Goal: Information Seeking & Learning: Learn about a topic

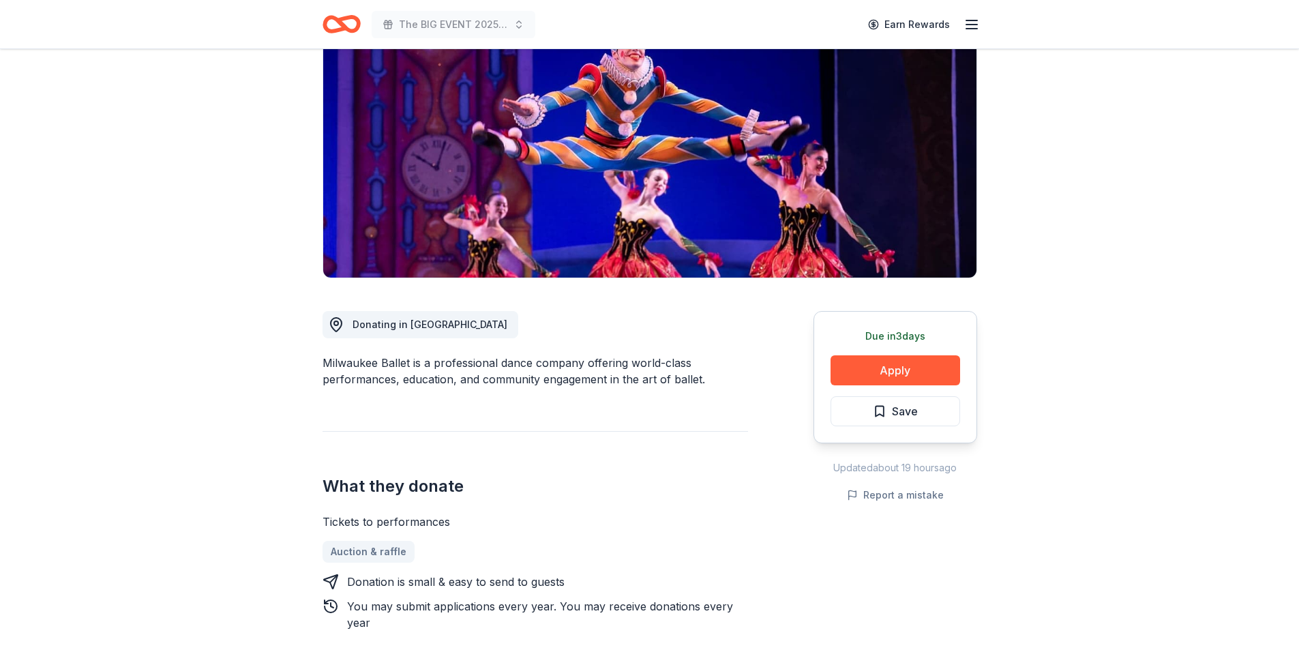
scroll to position [205, 0]
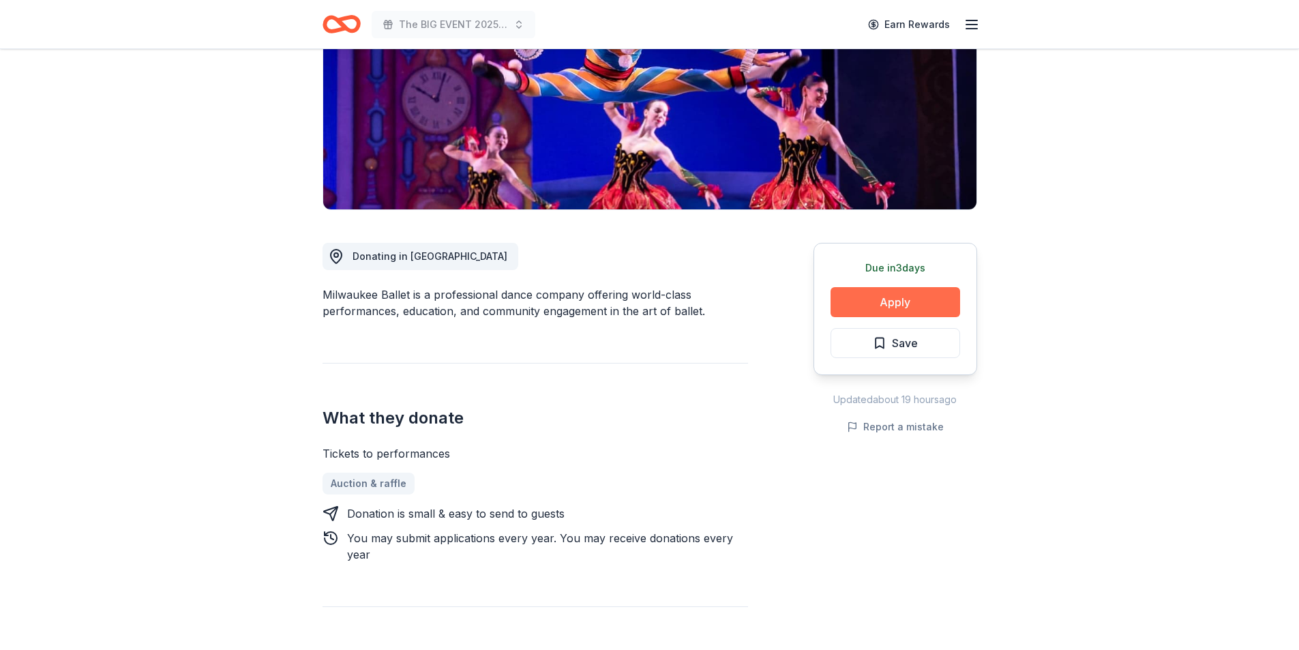
click at [914, 300] on button "Apply" at bounding box center [895, 302] width 130 height 30
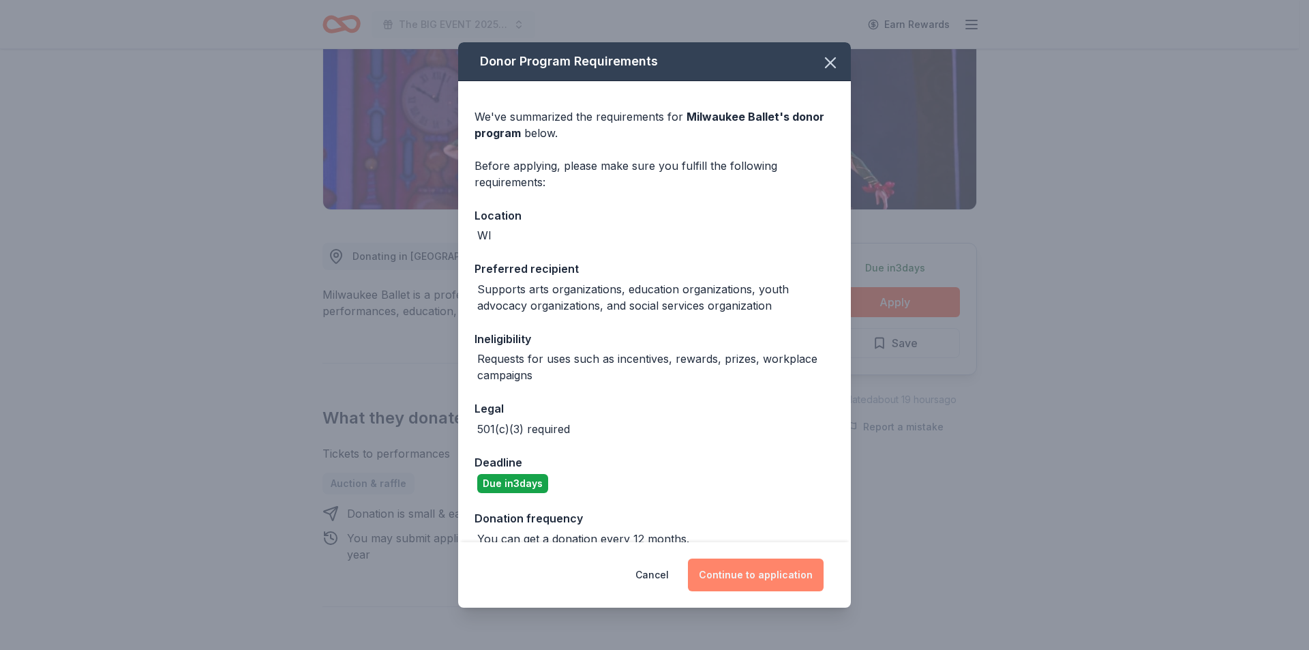
click at [764, 576] on button "Continue to application" at bounding box center [756, 574] width 136 height 33
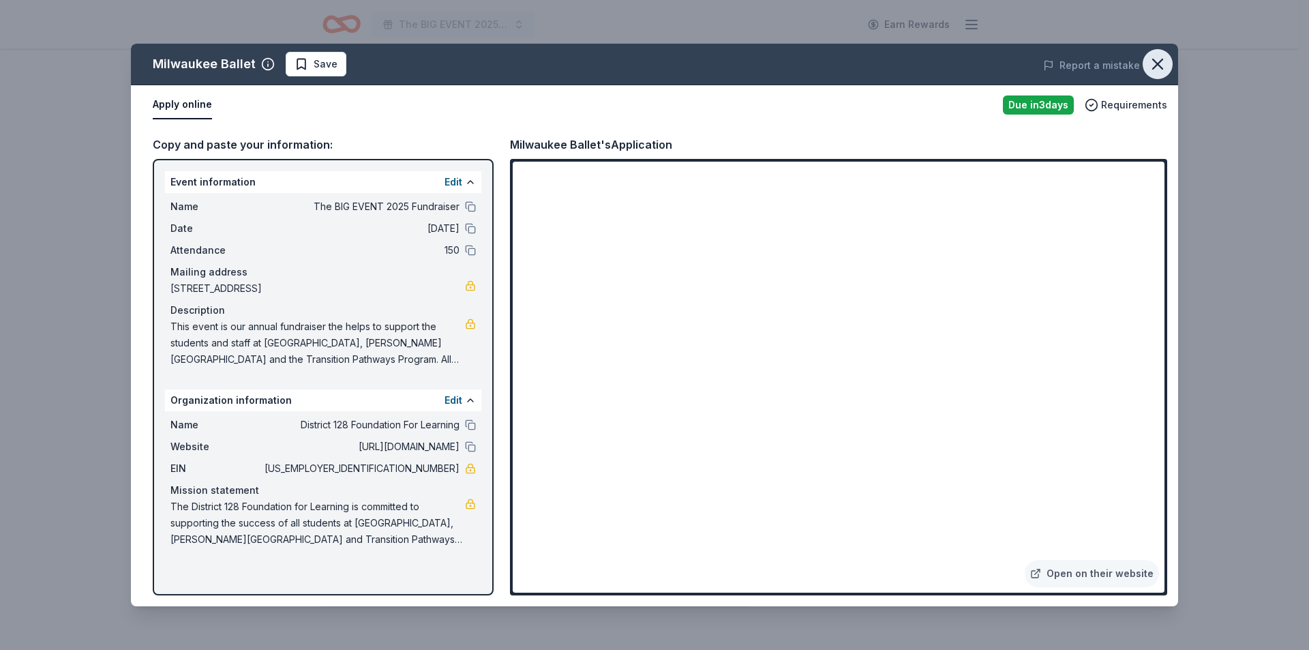
click at [1154, 67] on icon "button" at bounding box center [1158, 64] width 10 height 10
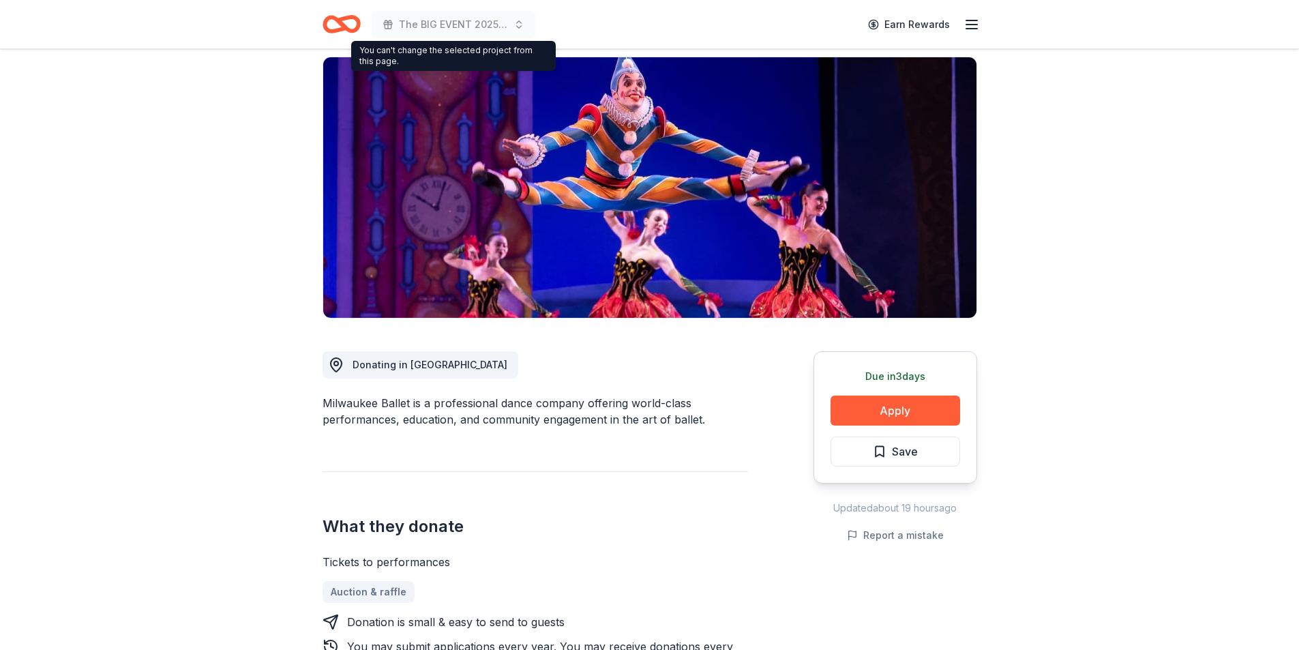
scroll to position [0, 0]
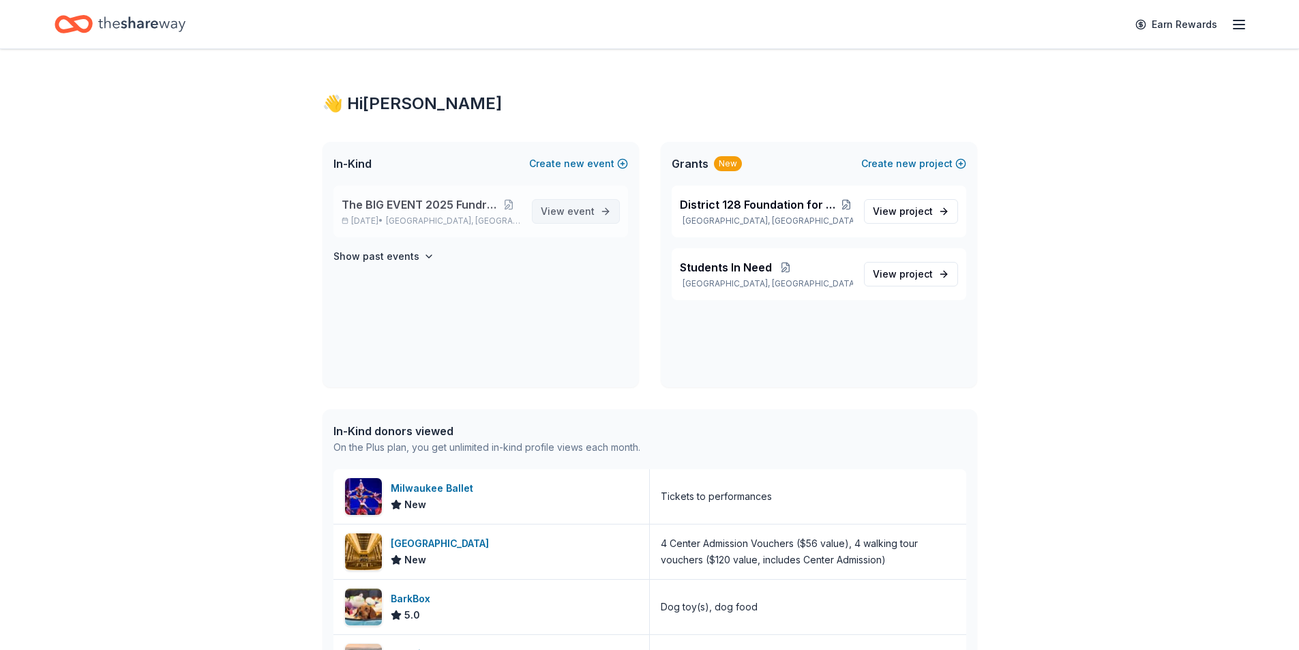
click at [584, 209] on span "event" at bounding box center [580, 211] width 27 height 12
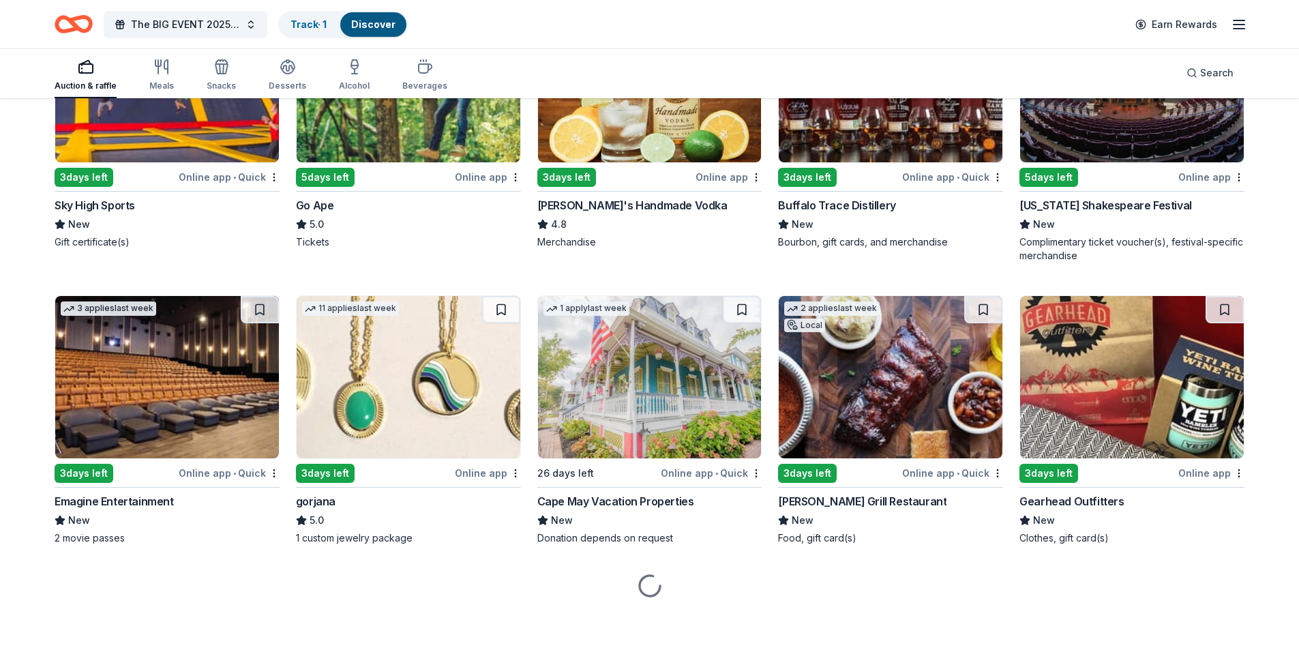
scroll to position [2596, 0]
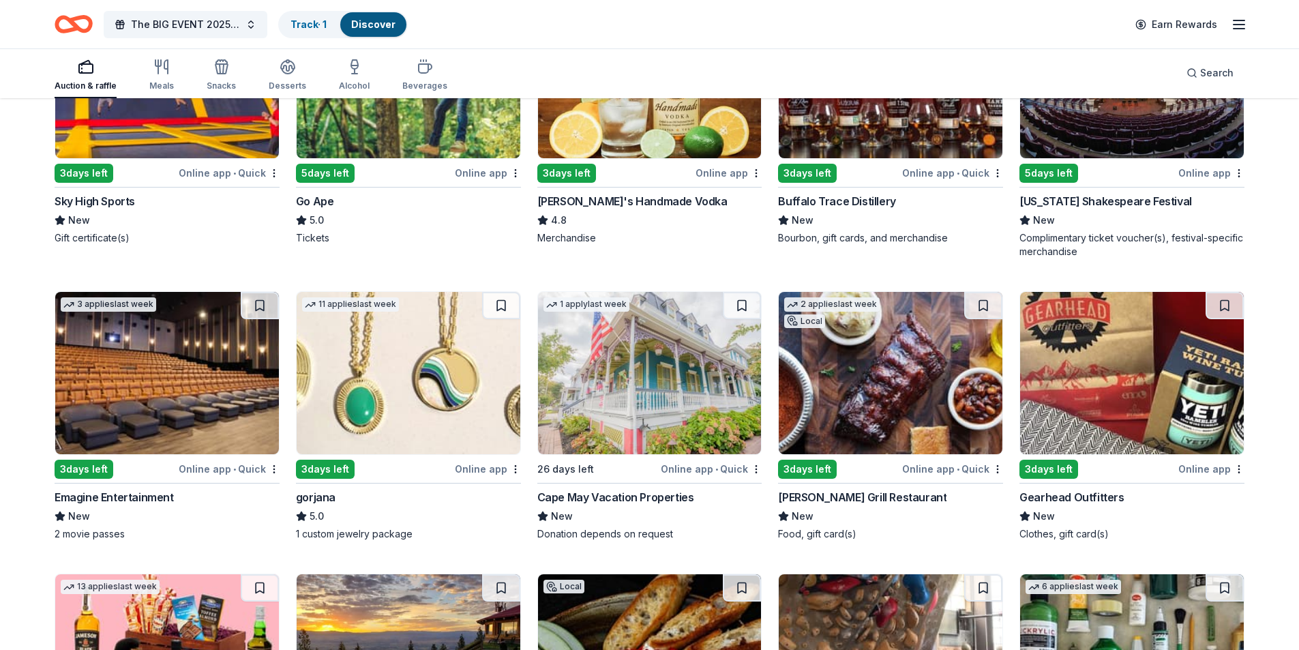
click at [634, 402] on img at bounding box center [650, 373] width 224 height 162
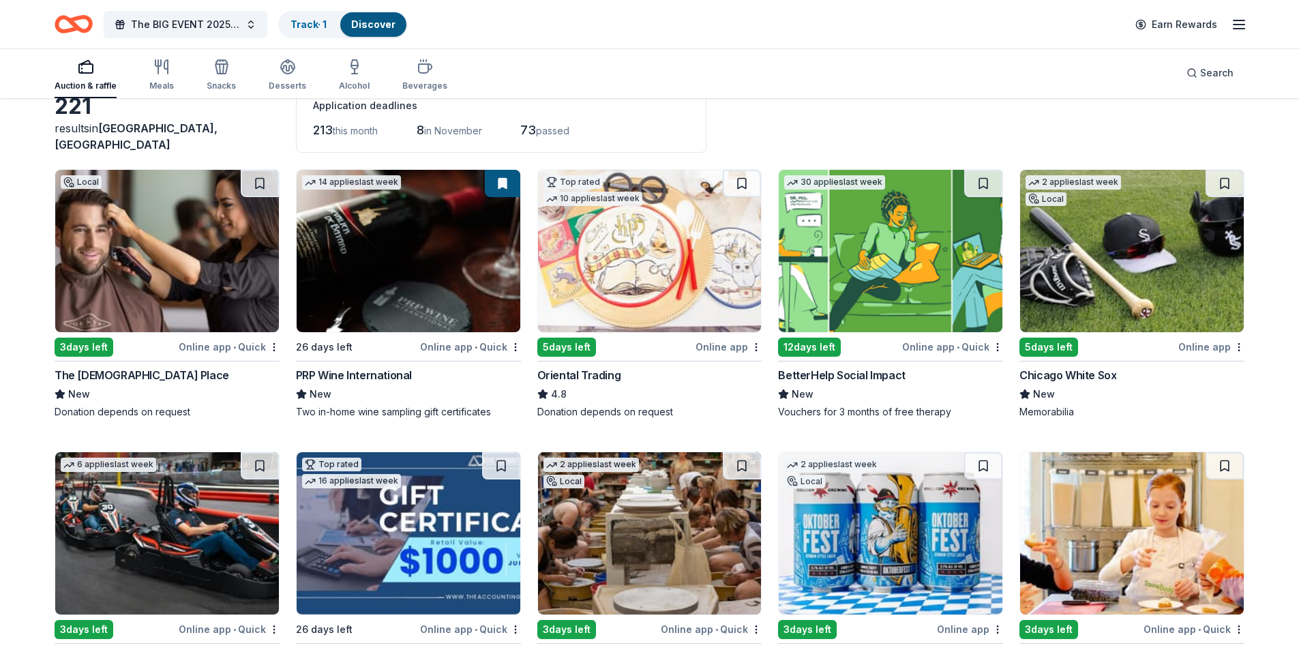
scroll to position [0, 0]
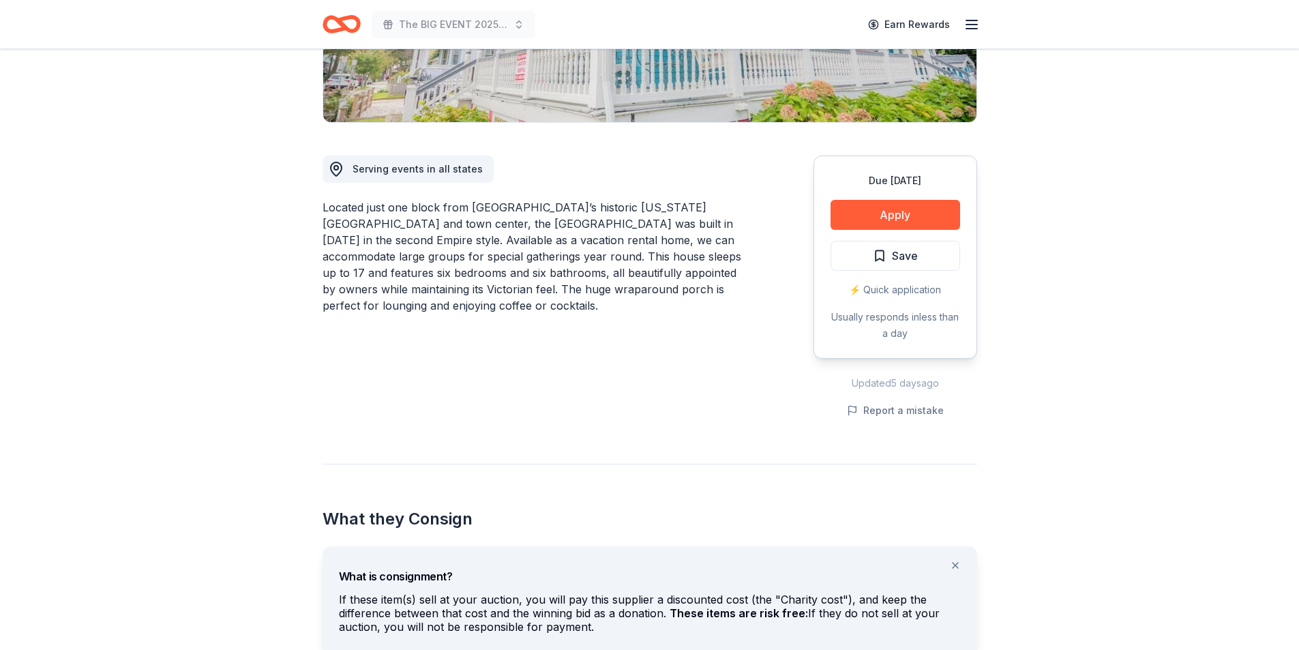
scroll to position [68, 0]
